Goal: Information Seeking & Learning: Understand process/instructions

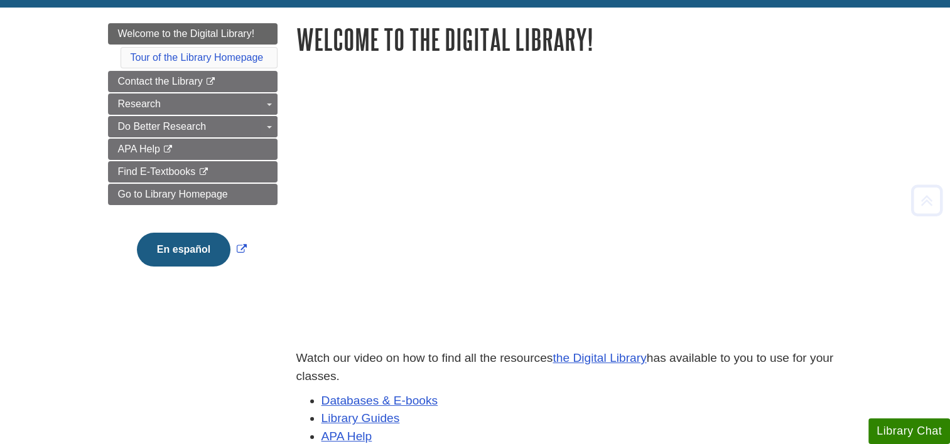
scroll to position [176, 0]
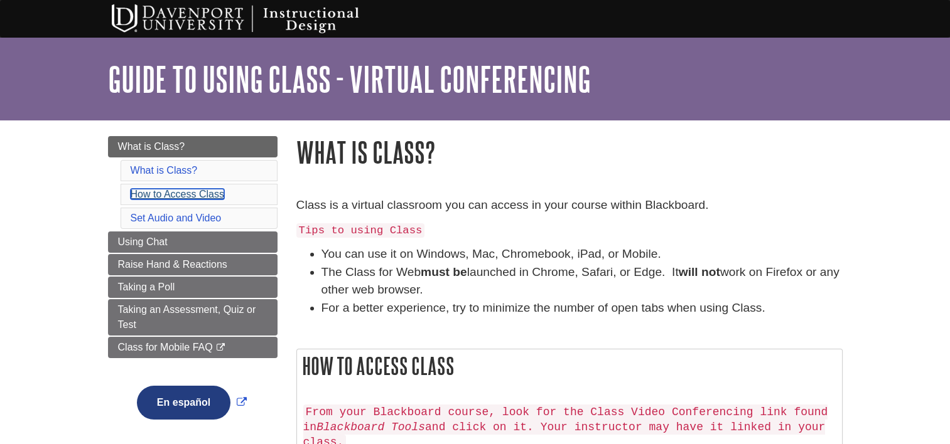
click at [169, 193] on link "How to Access Class" at bounding box center [178, 194] width 94 height 11
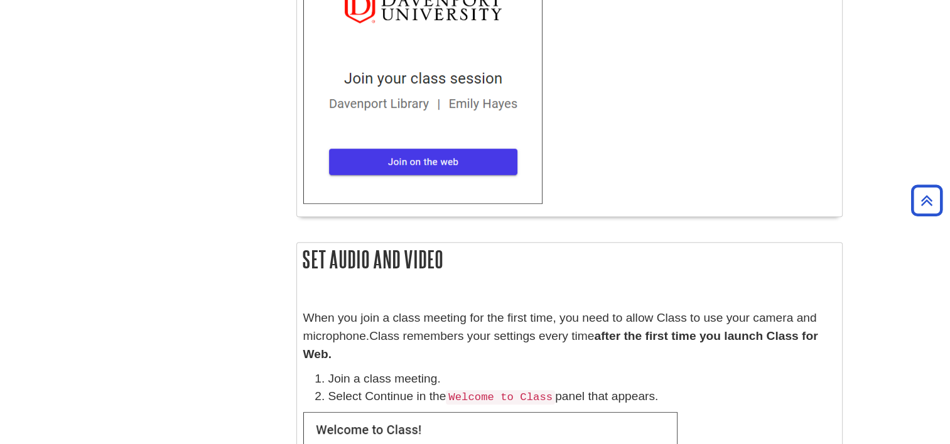
scroll to position [1127, 0]
